Goal: Find specific page/section: Find specific page/section

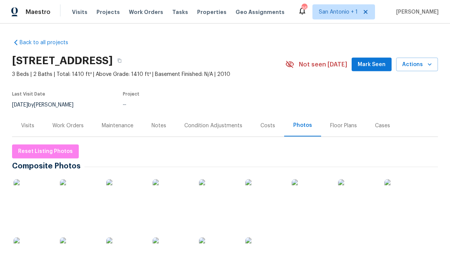
click at [378, 66] on button "Mark Seen" at bounding box center [372, 65] width 40 height 14
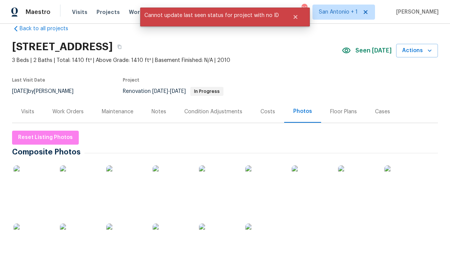
scroll to position [3, 0]
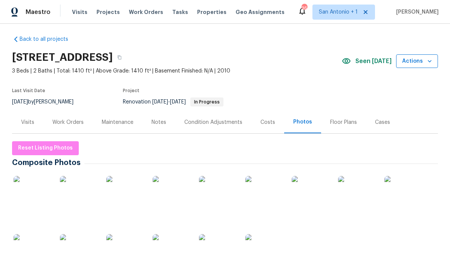
click at [429, 58] on icon "button" at bounding box center [430, 61] width 8 height 8
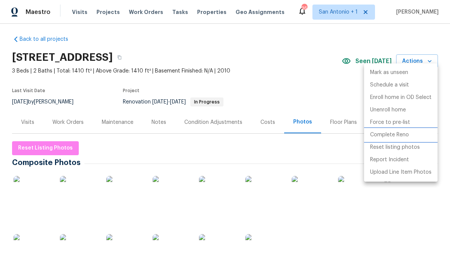
click at [405, 140] on li "Complete Reno" at bounding box center [401, 135] width 74 height 12
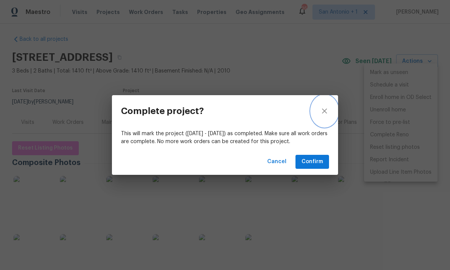
click at [323, 110] on icon "close" at bounding box center [324, 110] width 9 height 9
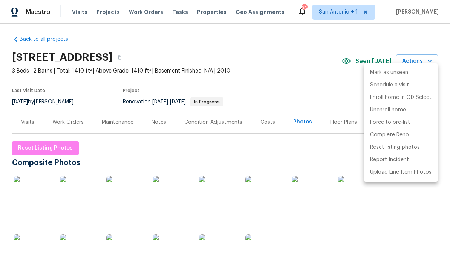
click at [344, 90] on div at bounding box center [225, 135] width 450 height 270
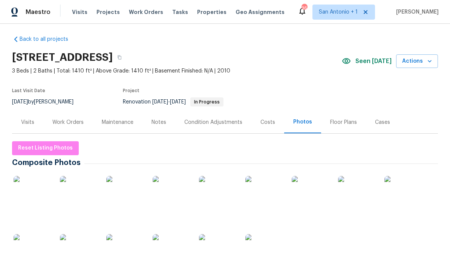
click at [368, 91] on section "124 Blossom Valley Strm, Buda, TX 78610 3 Beds | 2 Baths | Total: 1410 ft² | Ab…" at bounding box center [225, 79] width 426 height 63
click at [61, 119] on div "Work Orders" at bounding box center [67, 122] width 31 height 8
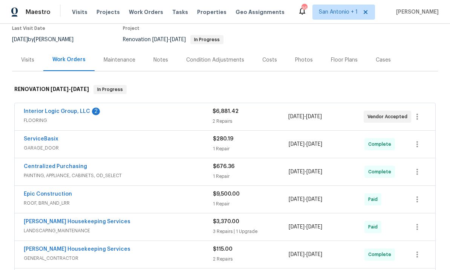
scroll to position [68, 0]
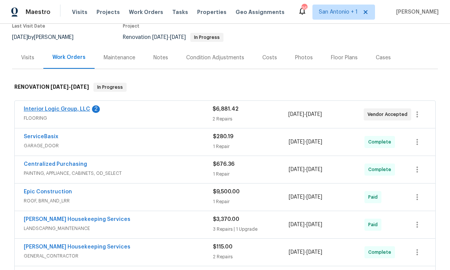
click at [52, 106] on link "Interior Logic Group, LLC" at bounding box center [57, 108] width 66 height 5
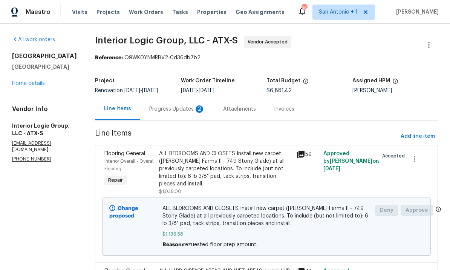
click at [214, 114] on div "Progress Updates 2" at bounding box center [177, 109] width 74 height 22
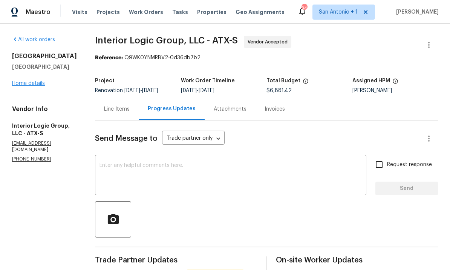
click at [24, 82] on link "Home details" at bounding box center [28, 83] width 33 height 5
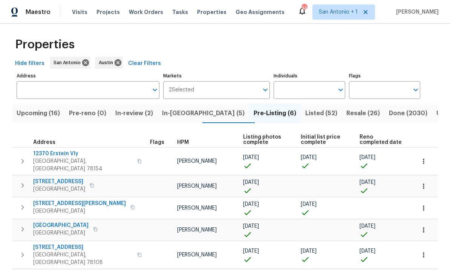
scroll to position [3, 0]
click at [134, 108] on span "In-review (2)" at bounding box center [134, 113] width 38 height 11
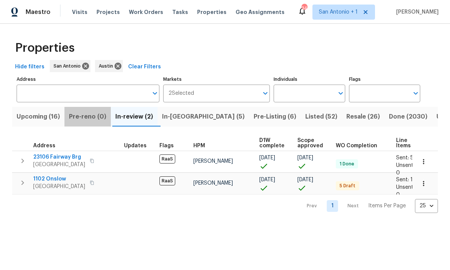
click at [81, 108] on button "Pre-reno (0)" at bounding box center [87, 117] width 46 height 20
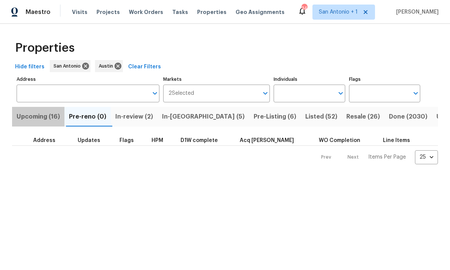
click at [33, 120] on span "Upcoming (16)" at bounding box center [38, 116] width 43 height 11
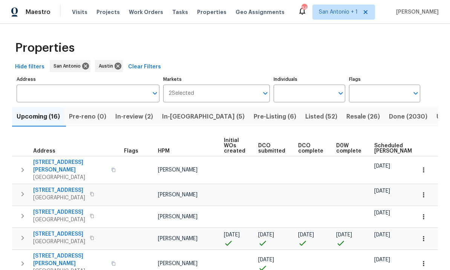
click at [384, 146] on span "Scheduled [PERSON_NAME]" at bounding box center [395, 148] width 43 height 11
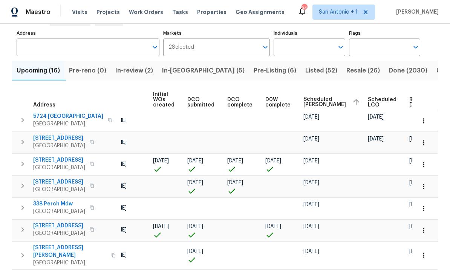
scroll to position [0, 71]
click at [410, 101] on span "Ready Date" at bounding box center [418, 102] width 17 height 11
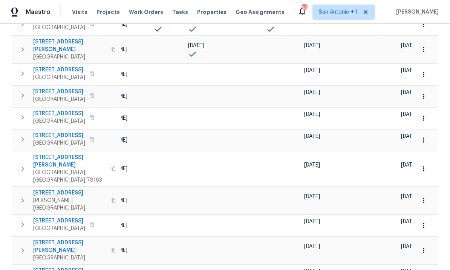
scroll to position [230, 0]
